Goal: Find specific page/section: Find specific page/section

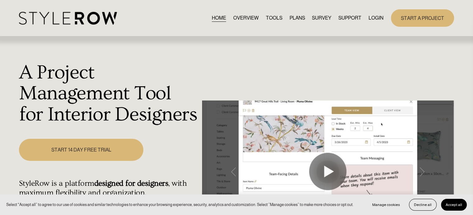
click at [372, 19] on link "LOGIN" at bounding box center [375, 18] width 15 height 8
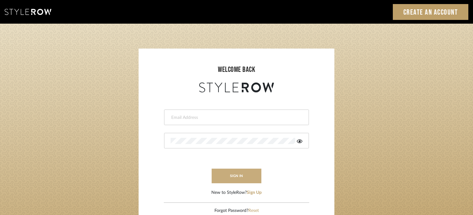
type input "[EMAIL_ADDRESS][DOMAIN_NAME]"
click at [239, 177] on button "sign in" at bounding box center [237, 176] width 50 height 15
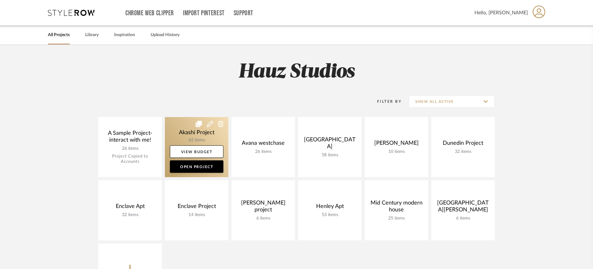
click at [188, 134] on link at bounding box center [196, 147] width 63 height 60
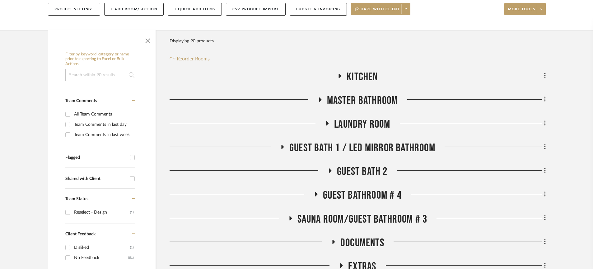
scroll to position [78, 0]
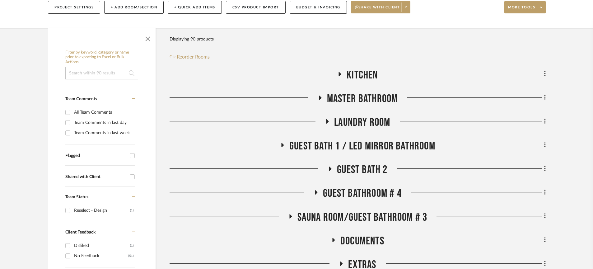
click at [340, 70] on h3 "Kitchen" at bounding box center [357, 74] width 40 height 13
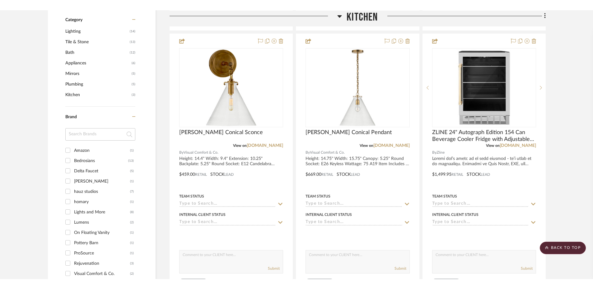
scroll to position [427, 0]
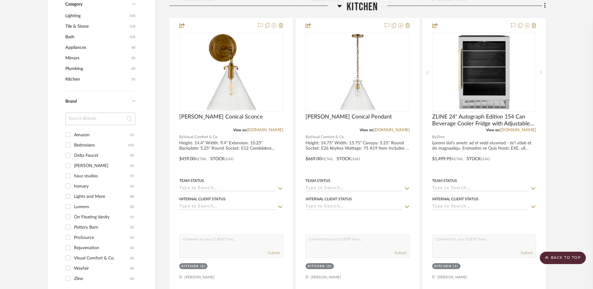
click at [339, 5] on icon at bounding box center [339, 6] width 4 height 2
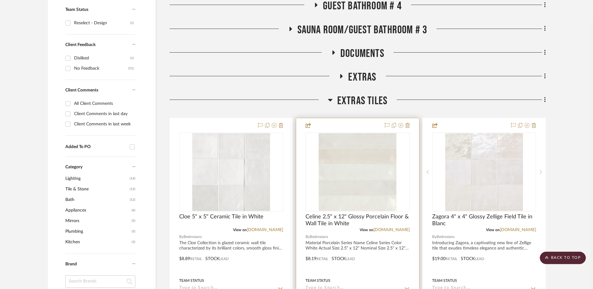
scroll to position [249, 0]
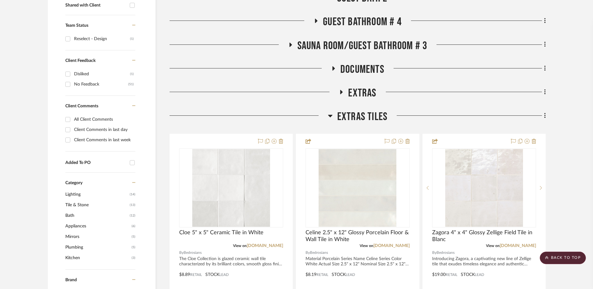
click at [330, 116] on icon at bounding box center [330, 116] width 4 height 2
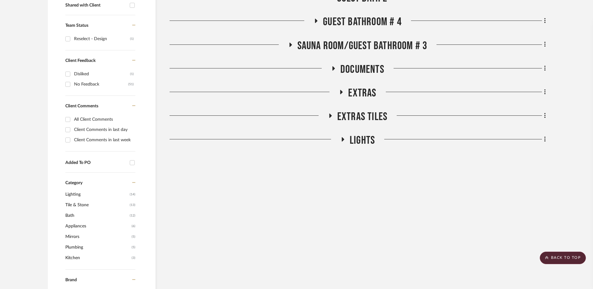
click at [340, 90] on icon at bounding box center [341, 92] width 2 height 4
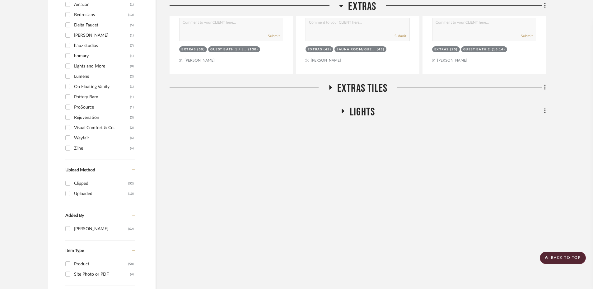
scroll to position [482, 0]
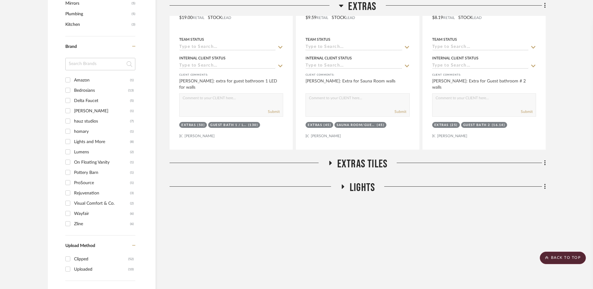
click at [332, 164] on icon at bounding box center [329, 163] width 7 height 5
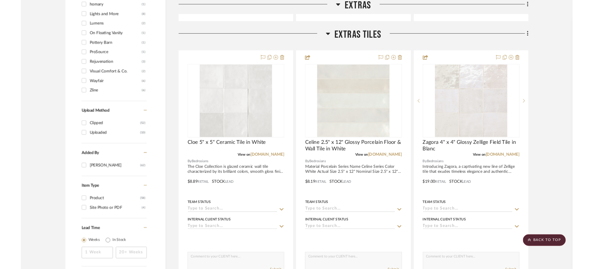
scroll to position [677, 0]
